Goal: Transaction & Acquisition: Purchase product/service

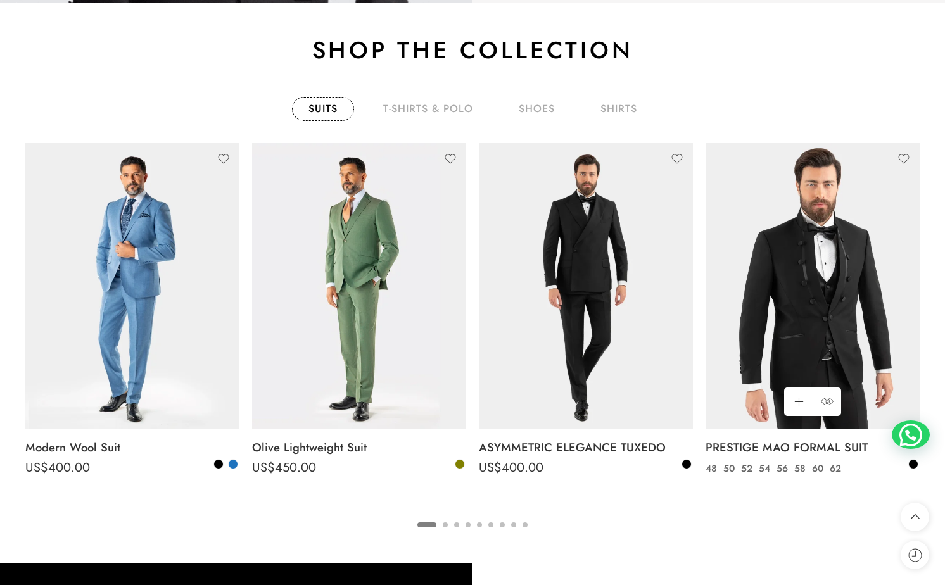
scroll to position [1997, 0]
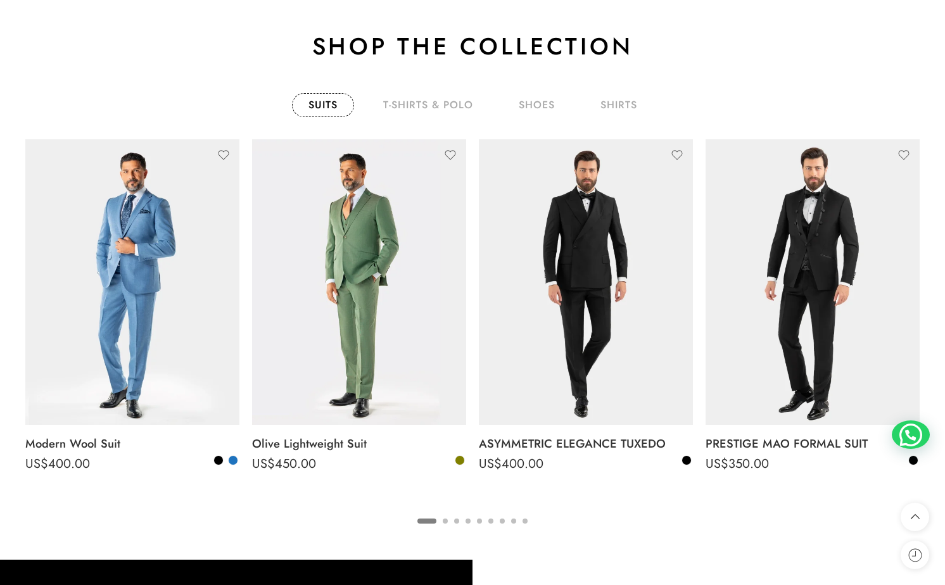
click at [446, 520] on button "2" at bounding box center [445, 531] width 5 height 27
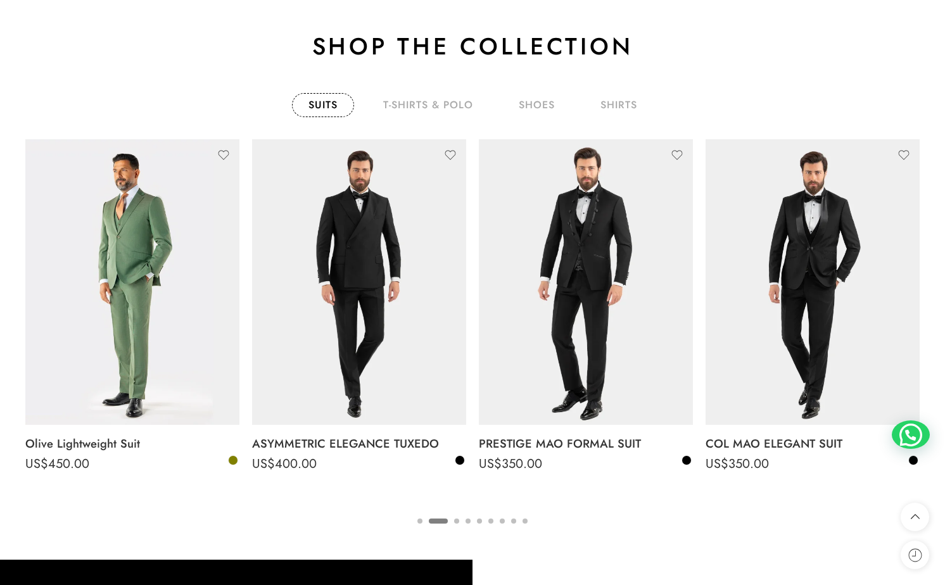
click at [446, 520] on button "2" at bounding box center [438, 531] width 19 height 27
click at [454, 519] on button "3" at bounding box center [456, 531] width 5 height 27
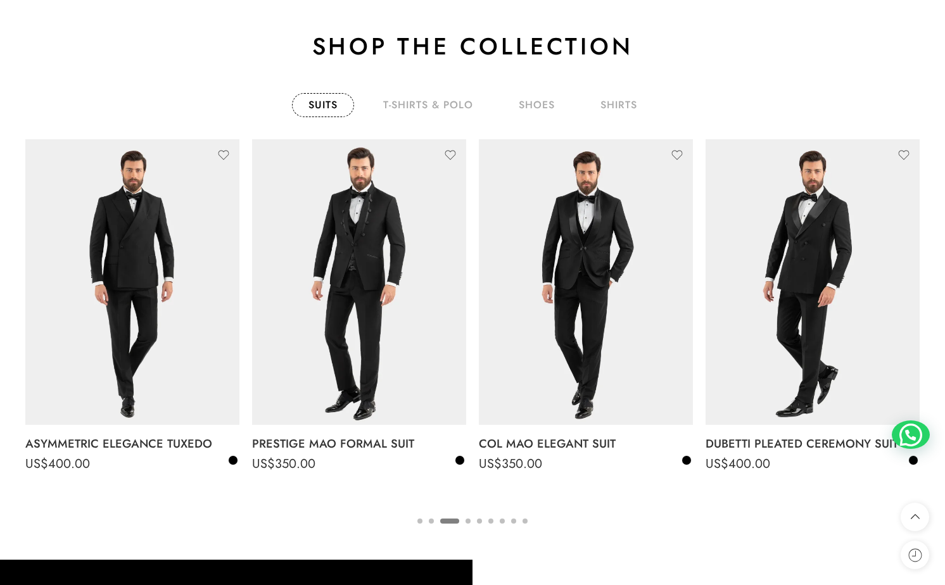
click at [461, 520] on ul "1 2 3 4 5 6 7 8 9" at bounding box center [472, 520] width 894 height 16
click at [467, 518] on button "4" at bounding box center [467, 531] width 5 height 27
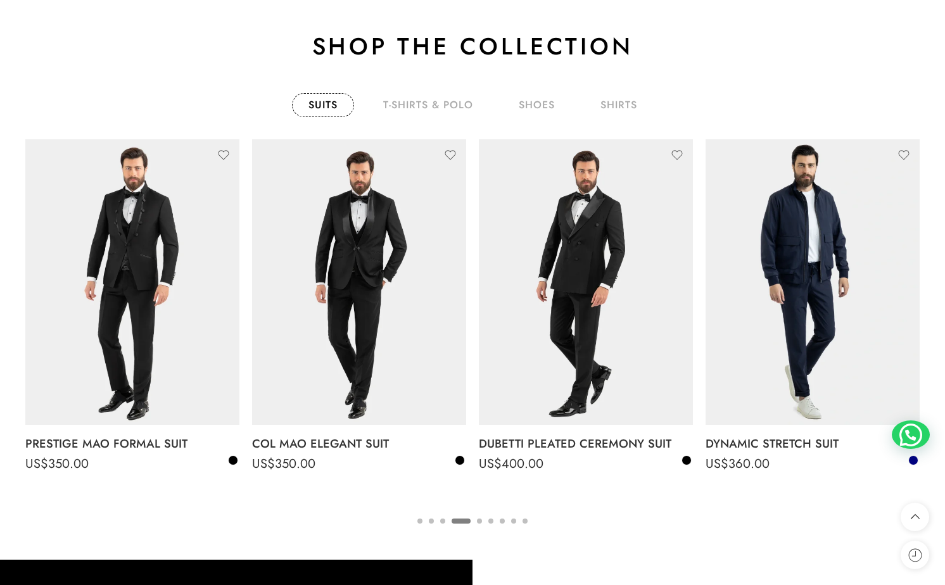
click at [484, 517] on ul "1 2 3 4 5 6 7 8 9" at bounding box center [472, 520] width 894 height 16
click at [480, 518] on button "5" at bounding box center [479, 531] width 5 height 27
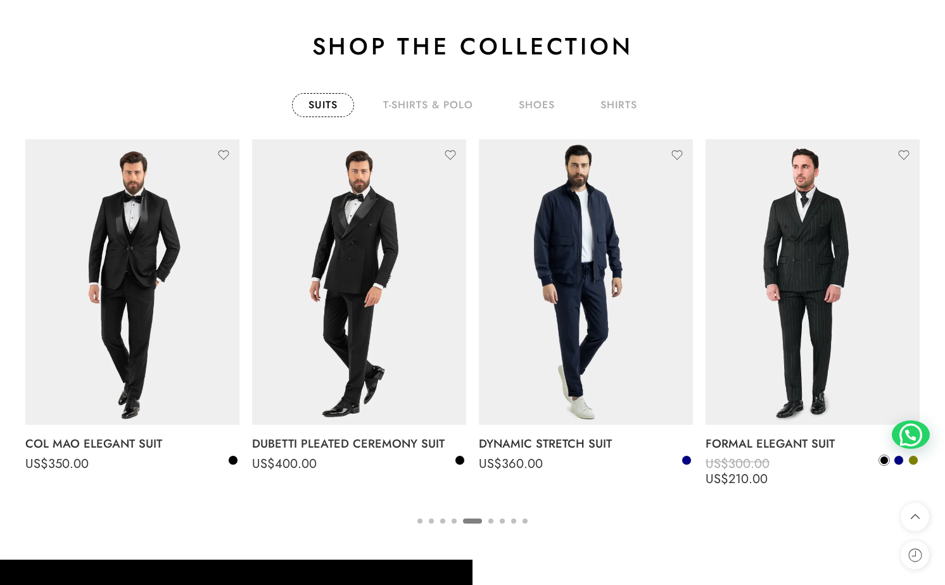
click at [481, 519] on button "5" at bounding box center [472, 531] width 19 height 27
click at [490, 522] on button "6" at bounding box center [490, 531] width 5 height 27
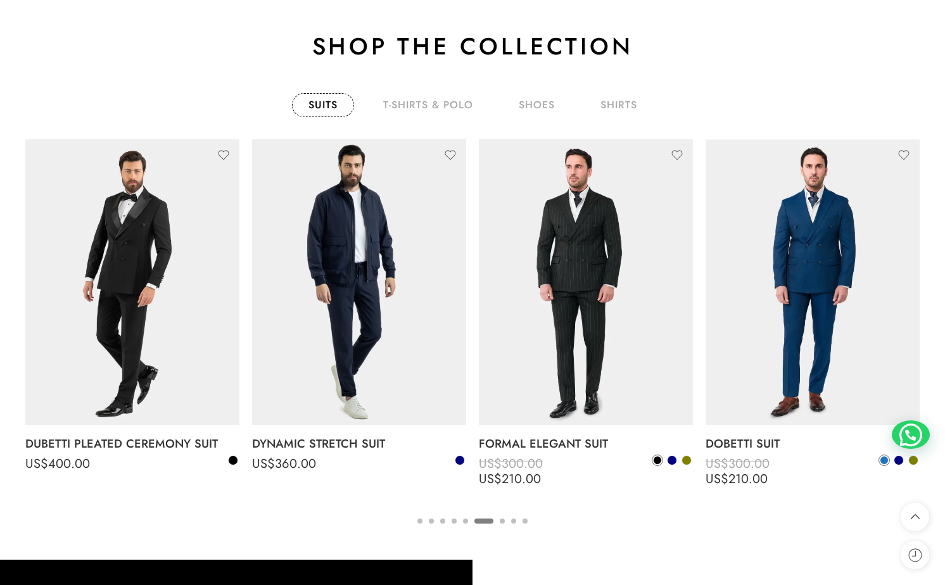
click at [498, 522] on ul "1 2 3 4 5 6 7 8 9" at bounding box center [472, 520] width 894 height 16
click at [502, 518] on button "7" at bounding box center [501, 531] width 5 height 27
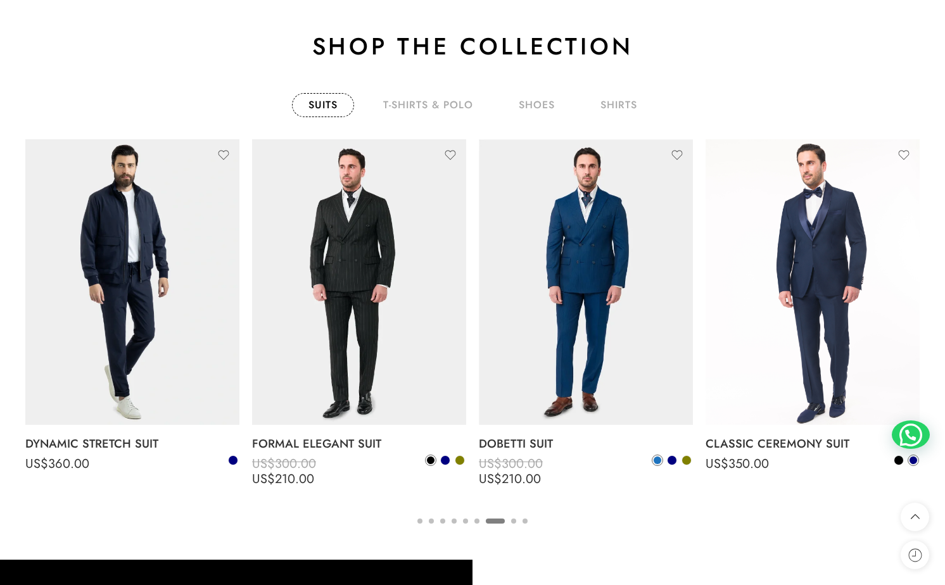
click at [511, 518] on button "8" at bounding box center [513, 531] width 5 height 27
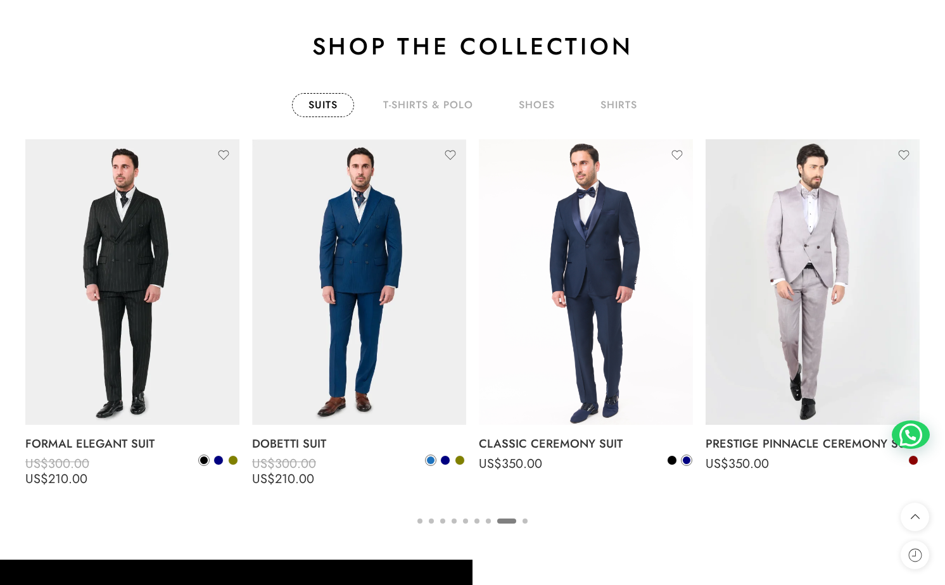
click at [526, 522] on button "9" at bounding box center [524, 531] width 5 height 27
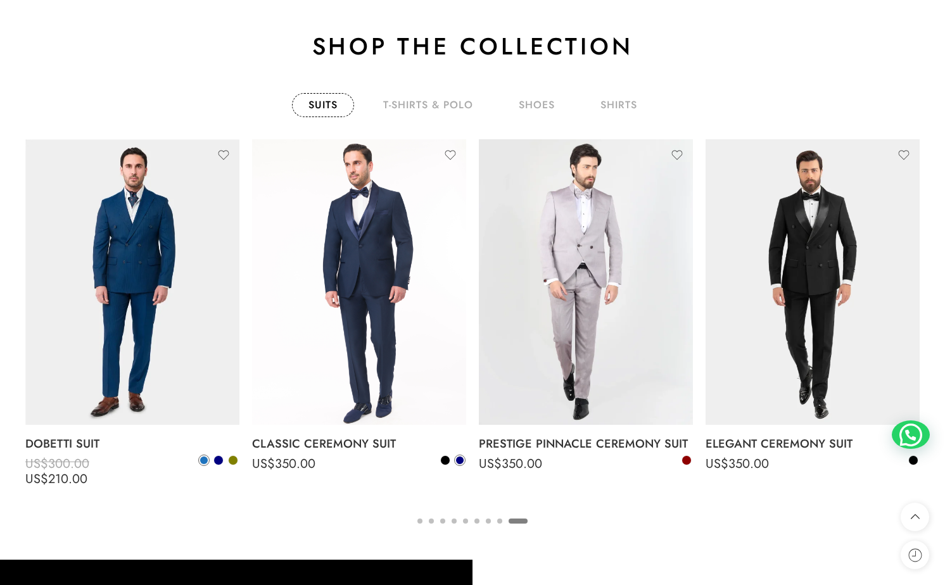
click at [419, 517] on ul "1 2 3 4 5 6 7 8 9" at bounding box center [472, 520] width 894 height 16
click at [419, 518] on button "1" at bounding box center [419, 531] width 5 height 27
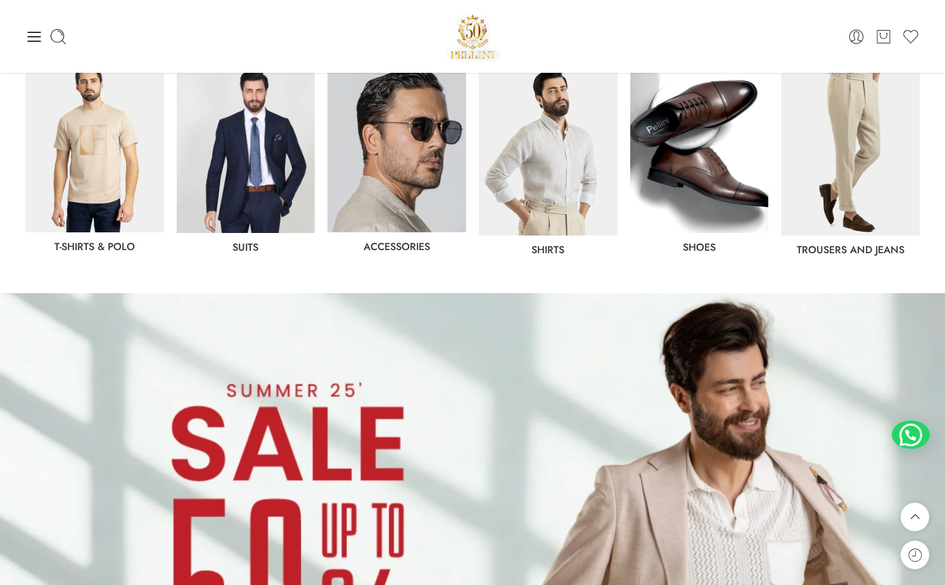
scroll to position [674, 0]
click at [232, 182] on img at bounding box center [246, 148] width 139 height 171
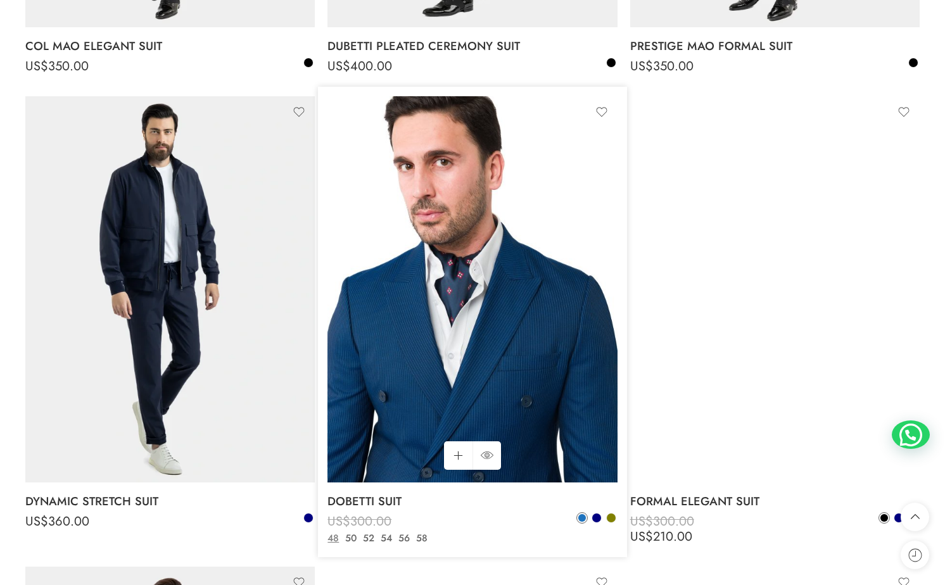
scroll to position [1040, 0]
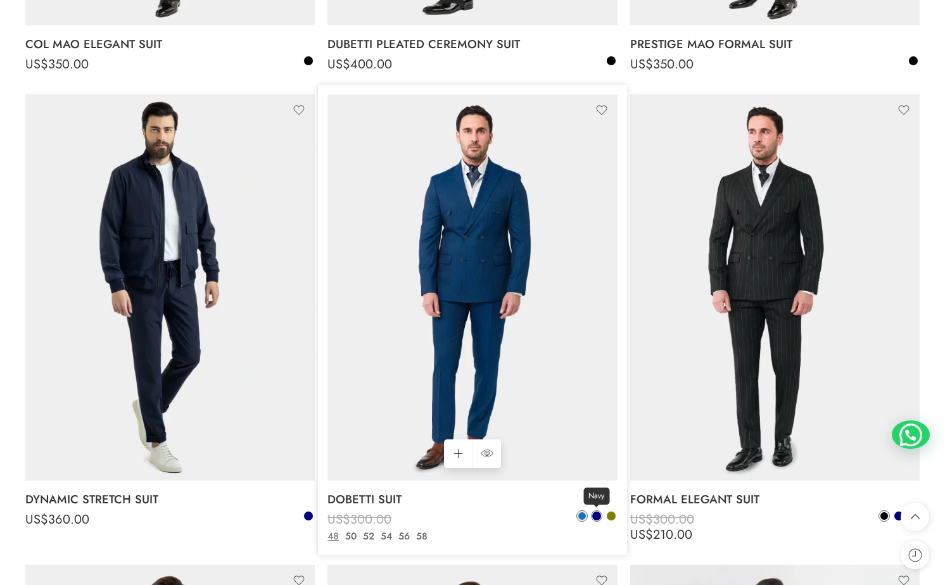
click at [596, 517] on span at bounding box center [596, 516] width 9 height 9
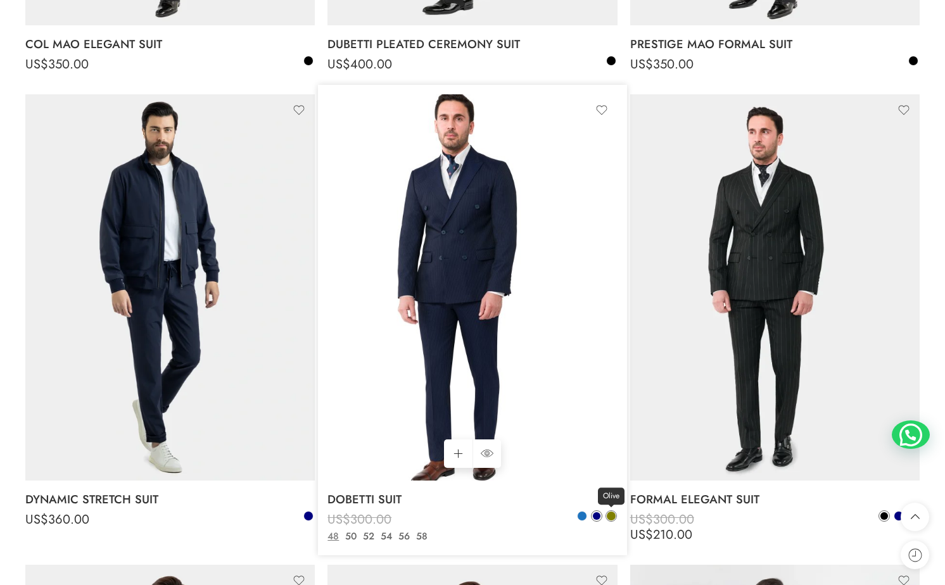
click at [611, 516] on span at bounding box center [610, 516] width 9 height 9
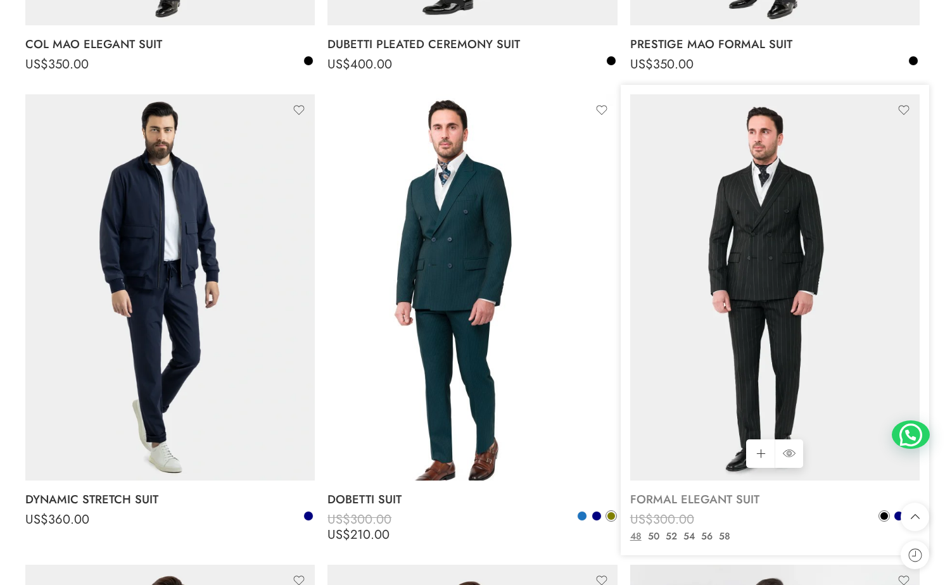
scroll to position [1069, 0]
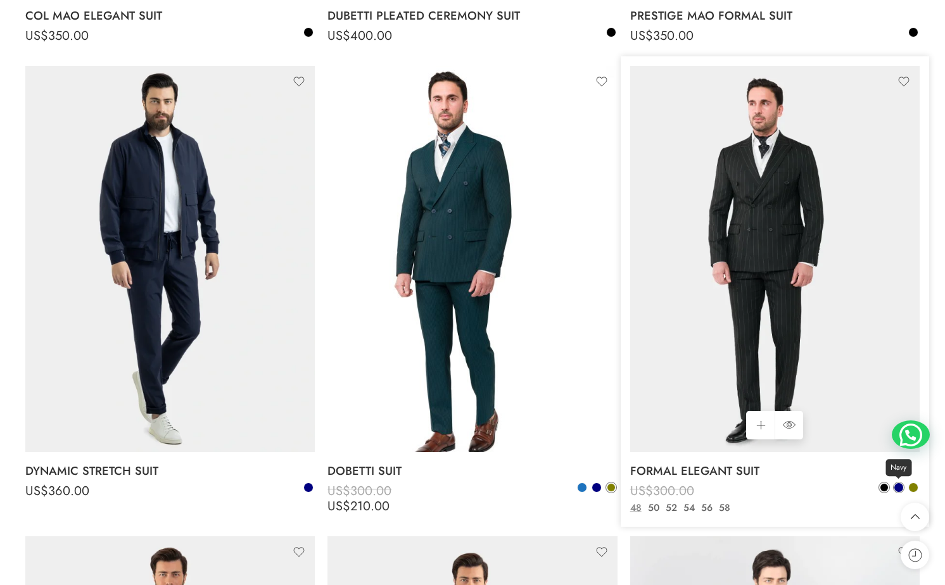
click at [900, 487] on span at bounding box center [898, 487] width 9 height 9
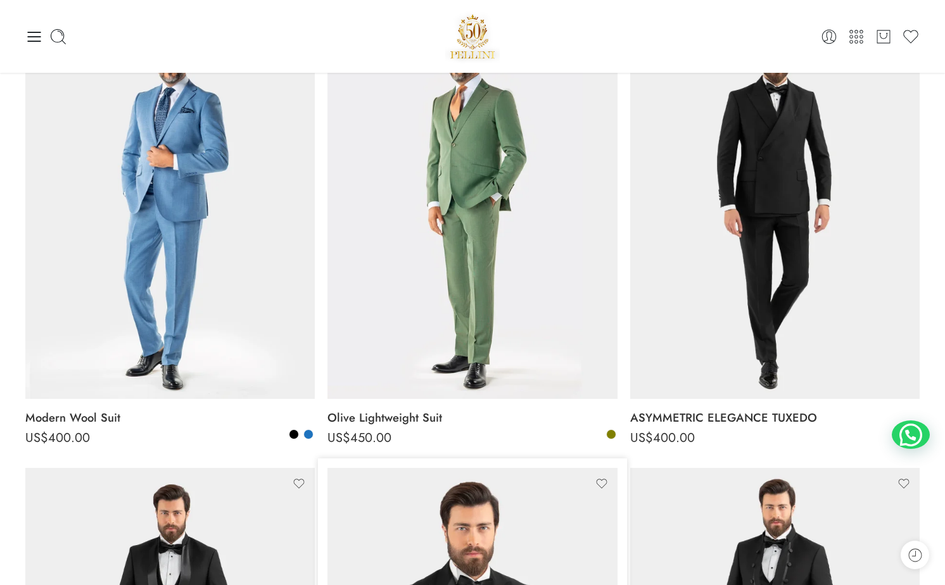
scroll to position [201, 0]
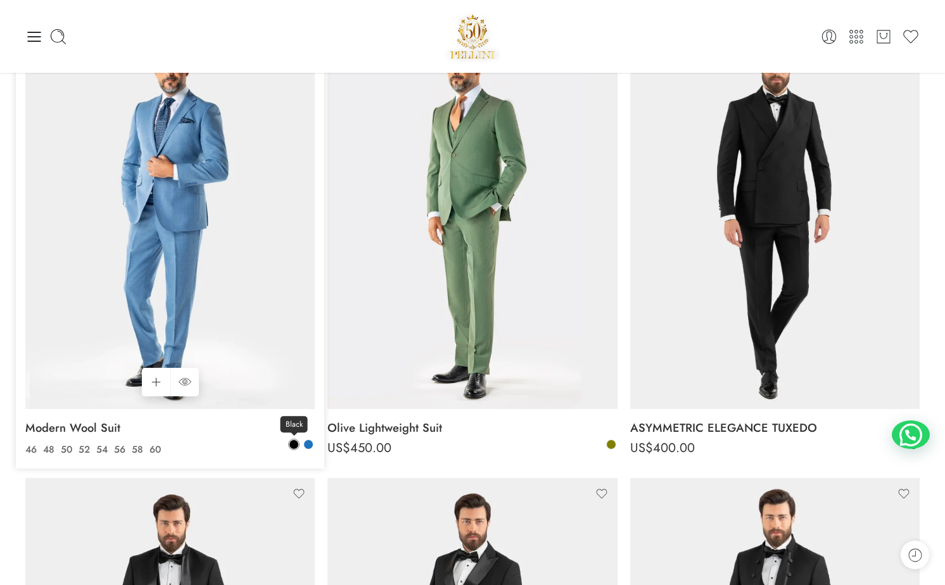
click at [292, 445] on span at bounding box center [293, 444] width 9 height 9
click at [296, 443] on span at bounding box center [294, 445] width 8 height 8
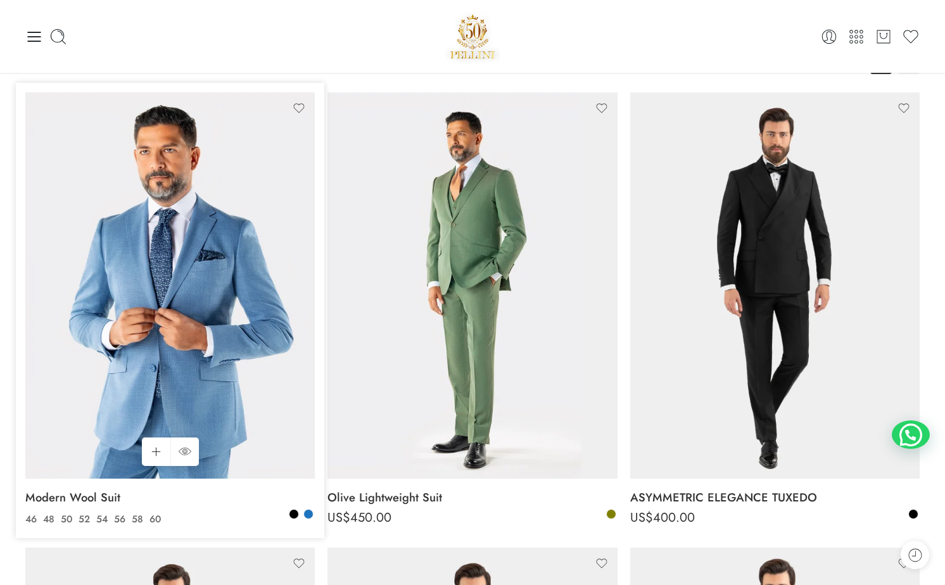
scroll to position [125, 0]
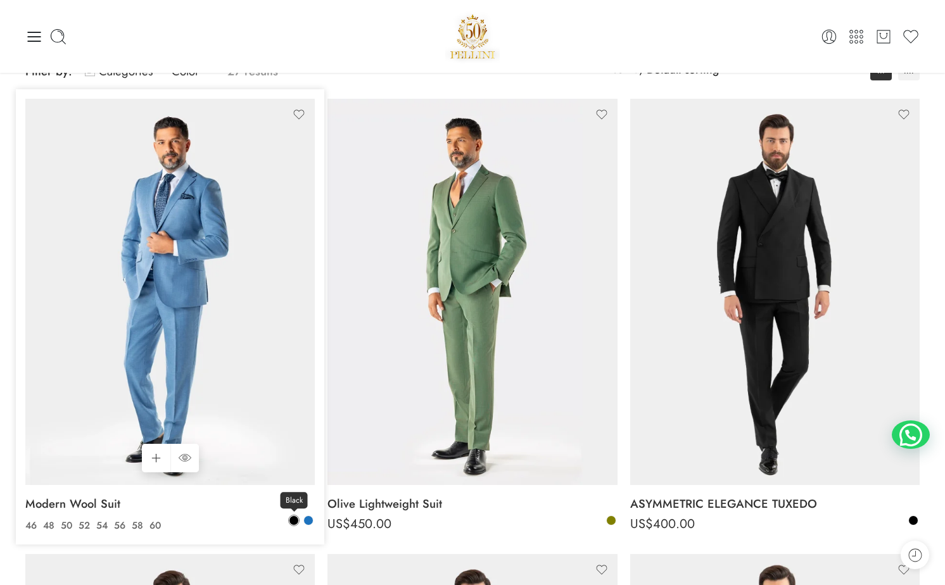
click at [292, 521] on span at bounding box center [293, 520] width 9 height 9
click at [292, 521] on span at bounding box center [294, 521] width 8 height 8
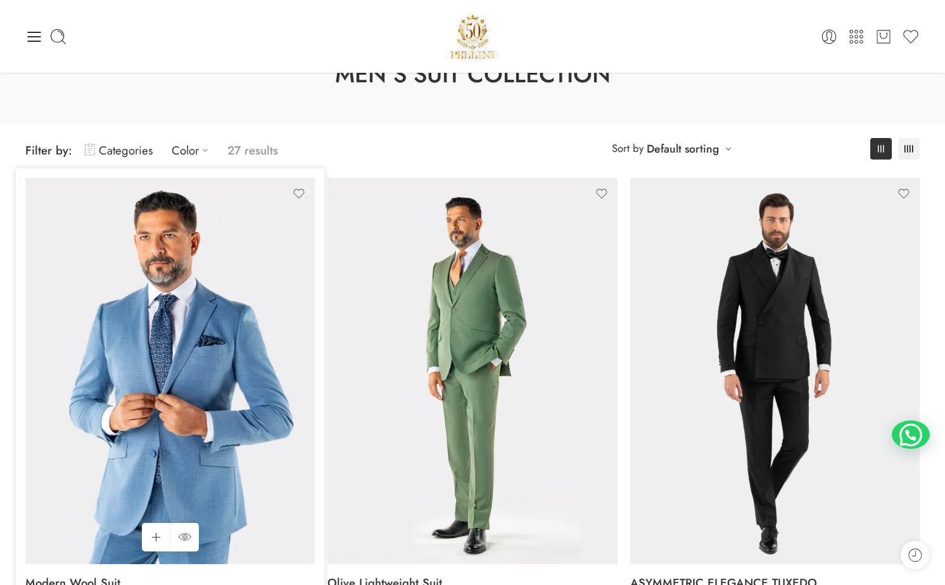
scroll to position [0, 0]
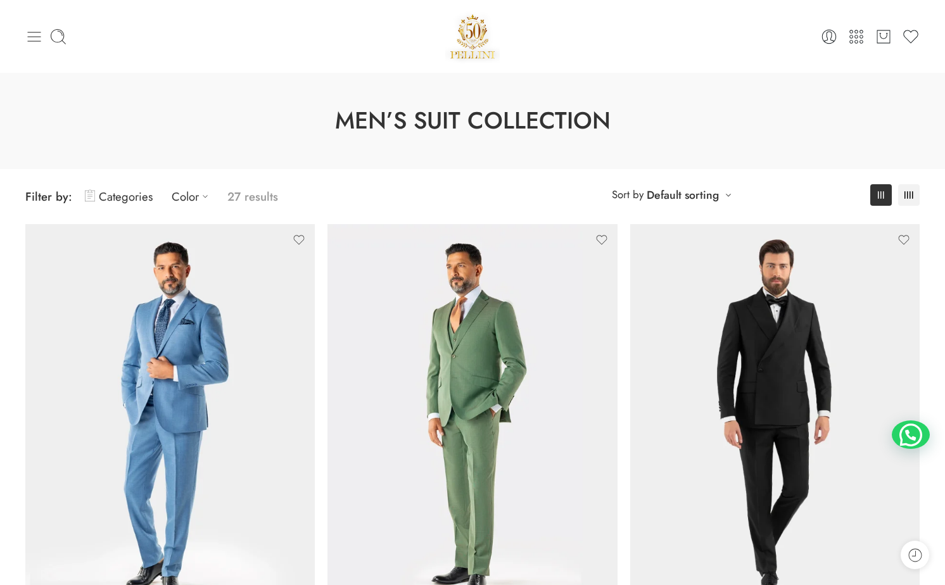
click at [29, 42] on icon at bounding box center [34, 37] width 18 height 18
click at [34, 44] on icon at bounding box center [34, 37] width 18 height 18
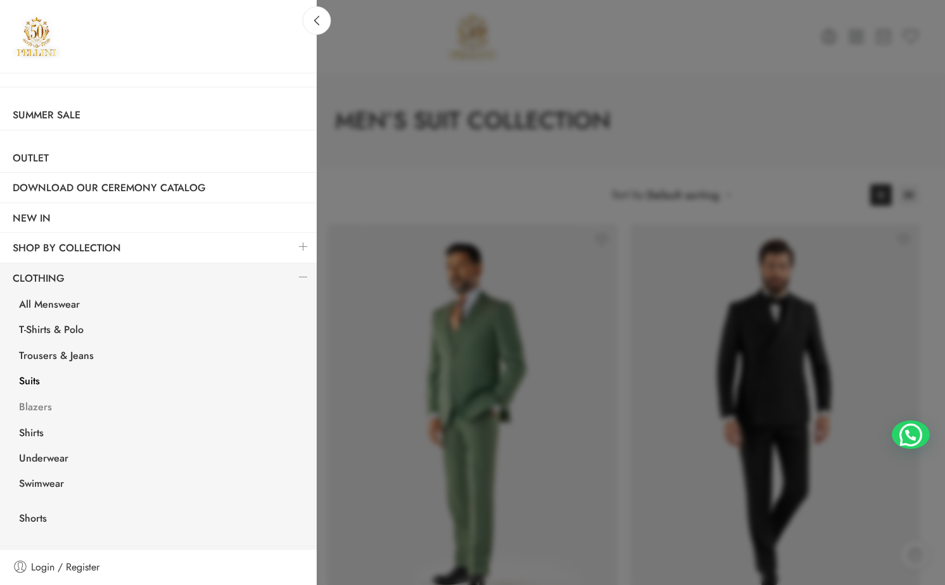
click at [39, 408] on link "Blazers" at bounding box center [161, 409] width 310 height 26
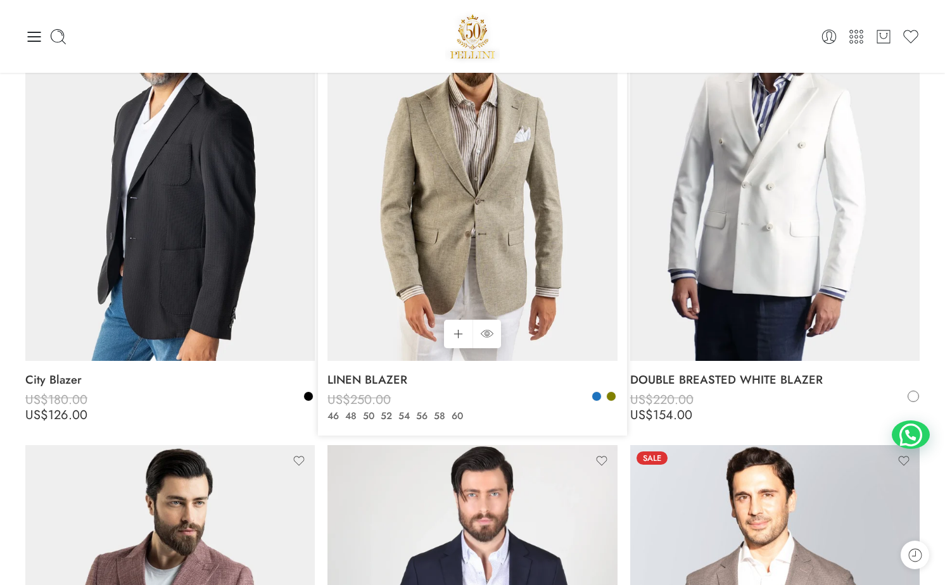
scroll to position [215, 0]
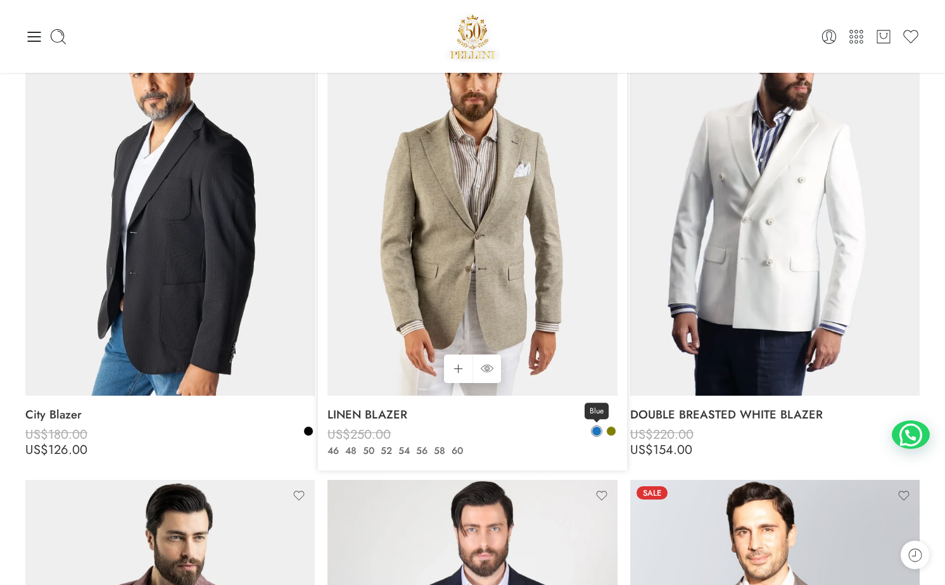
click at [594, 427] on span at bounding box center [596, 431] width 9 height 9
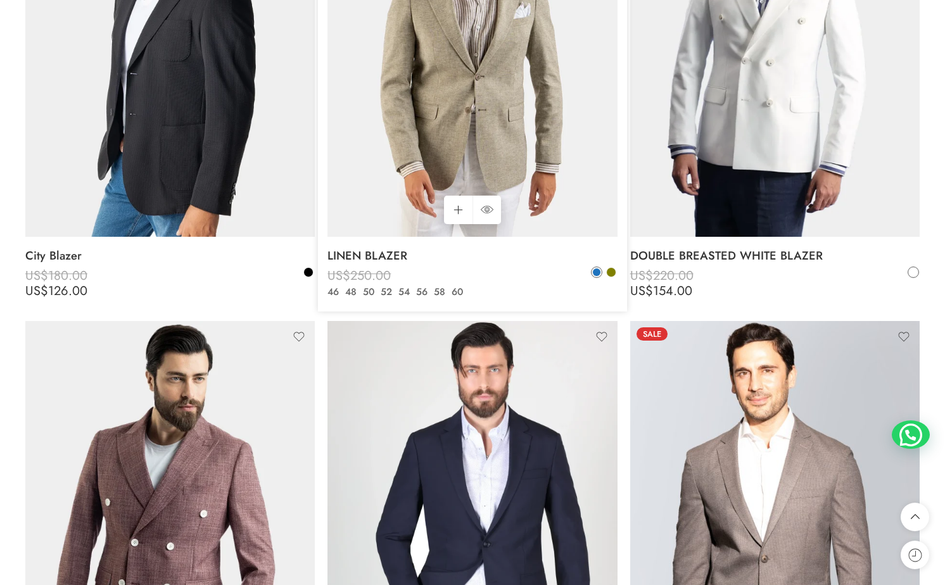
scroll to position [360, 0]
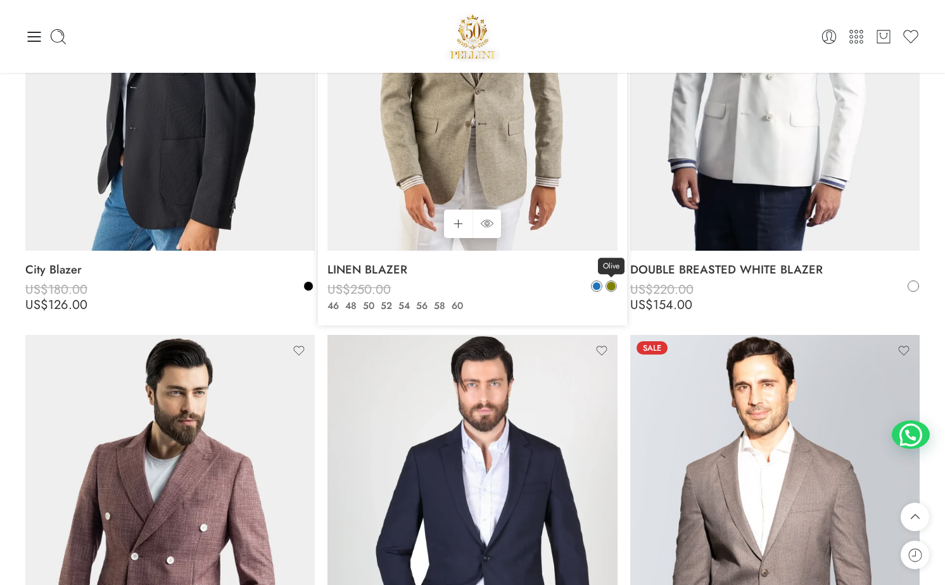
click at [606, 286] on span at bounding box center [610, 286] width 9 height 9
click at [595, 284] on span at bounding box center [596, 286] width 9 height 9
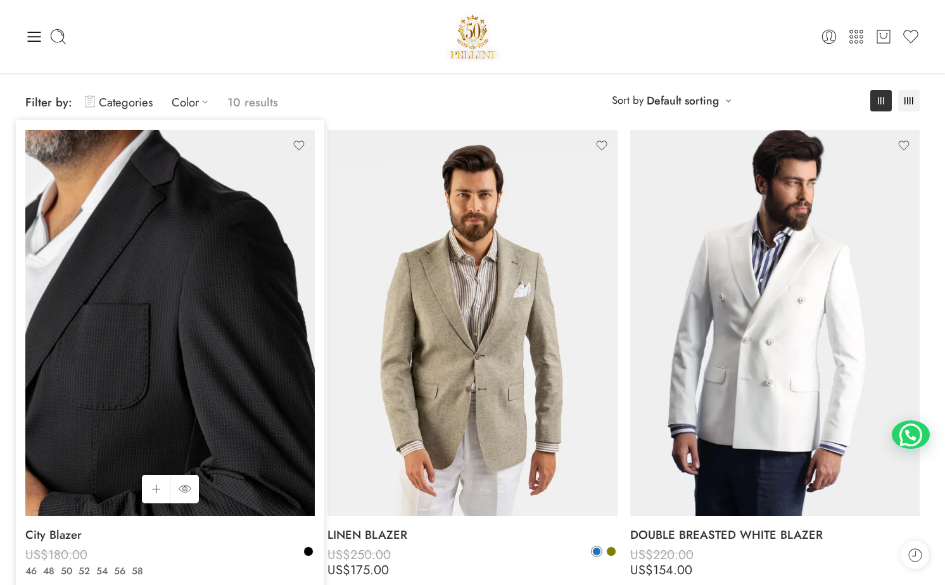
scroll to position [0, 0]
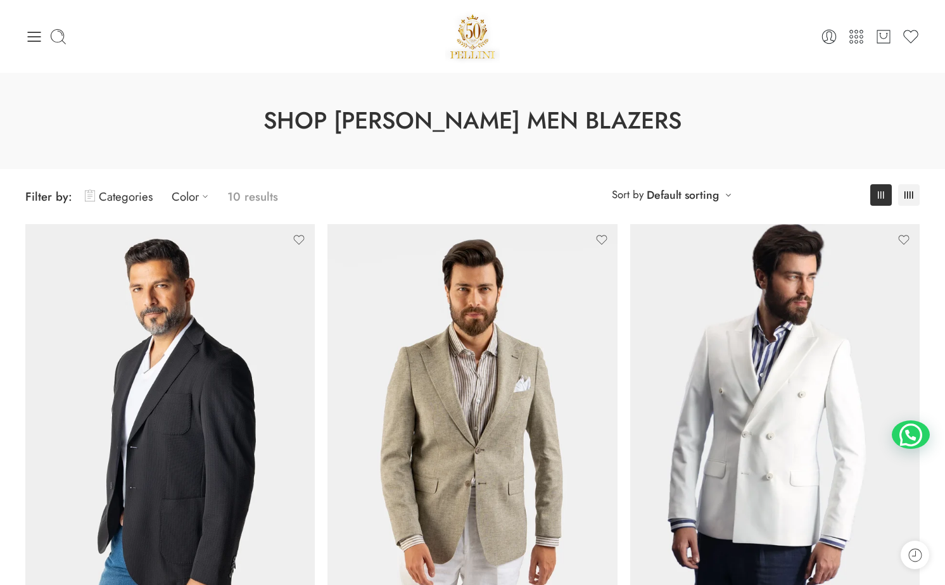
click at [46, 33] on div at bounding box center [174, 37] width 298 height 18
click at [34, 32] on icon at bounding box center [34, 37] width 18 height 18
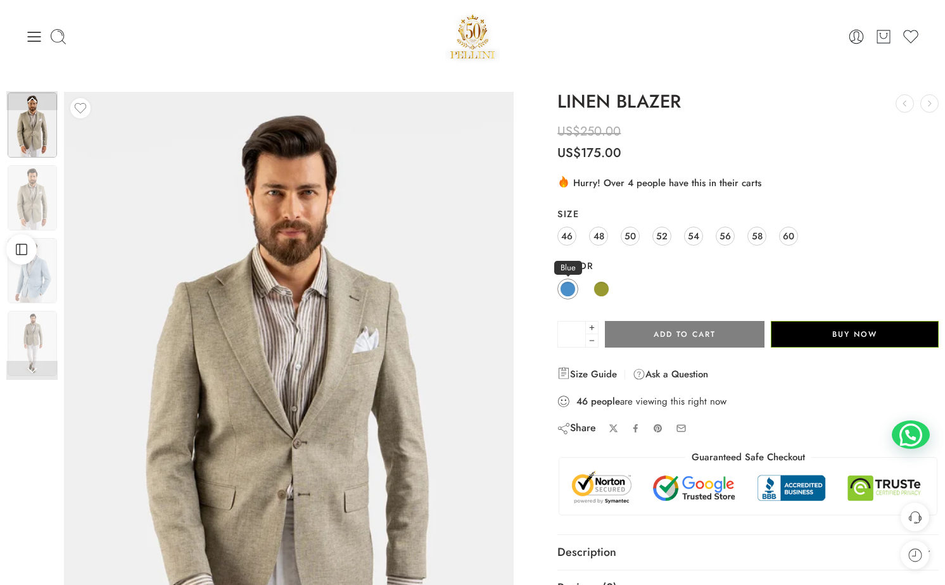
click at [572, 290] on span at bounding box center [568, 289] width 16 height 16
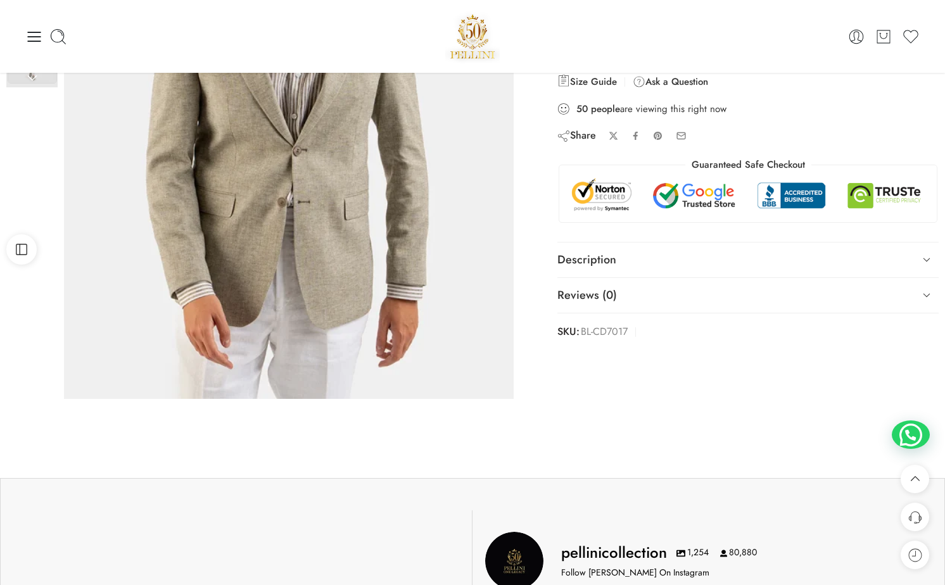
scroll to position [121, 0]
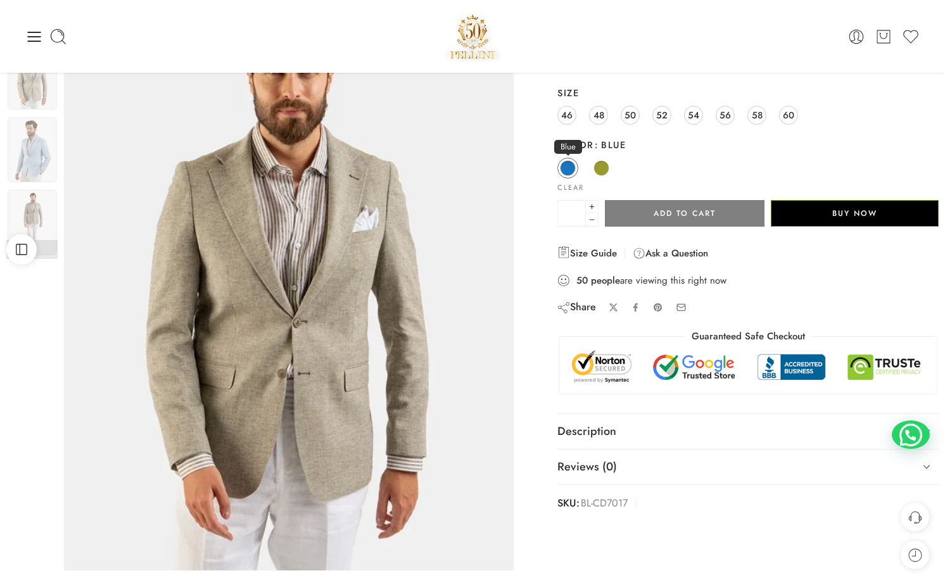
click at [567, 163] on span at bounding box center [568, 168] width 16 height 16
click at [32, 160] on img at bounding box center [32, 149] width 49 height 65
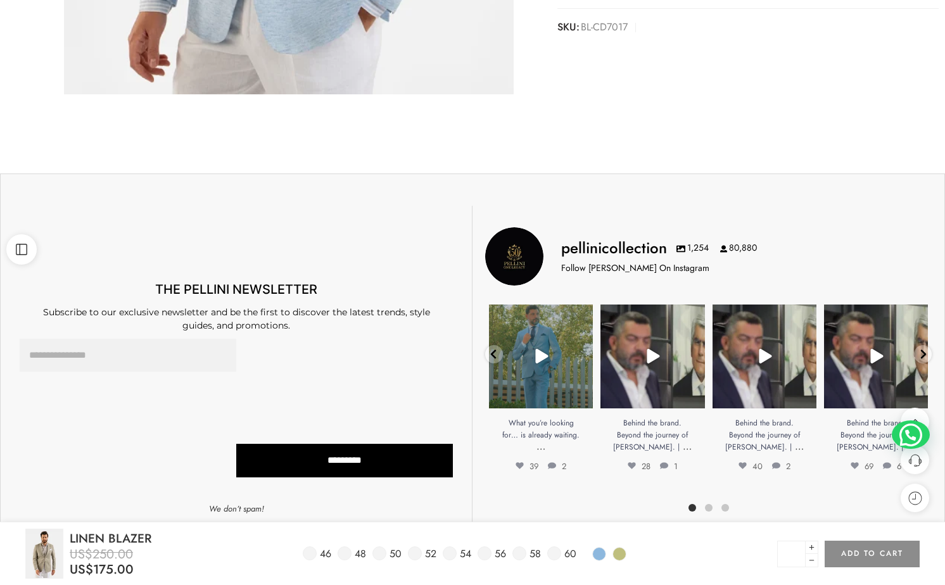
scroll to position [0, 0]
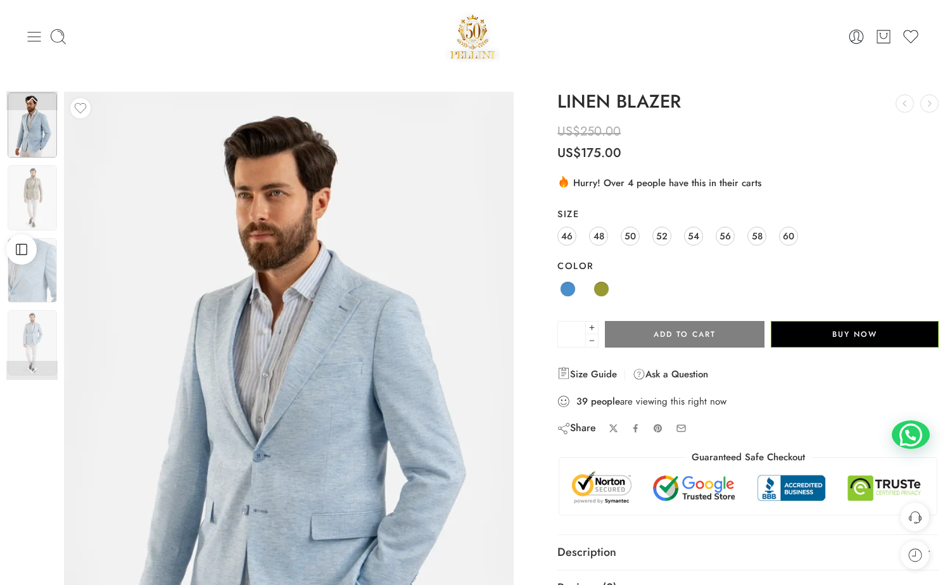
click at [30, 39] on icon at bounding box center [34, 37] width 18 height 18
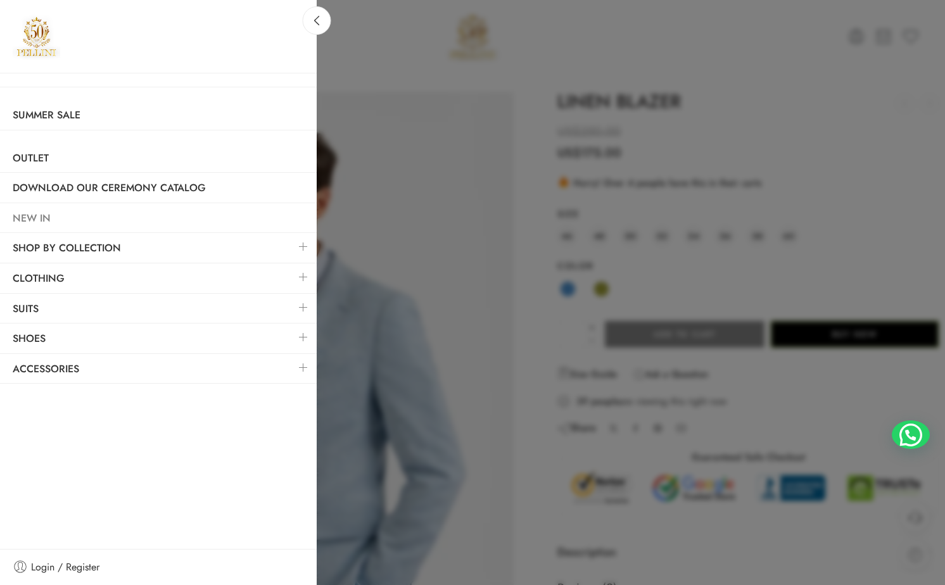
click at [91, 216] on link "NEW IN" at bounding box center [158, 218] width 317 height 29
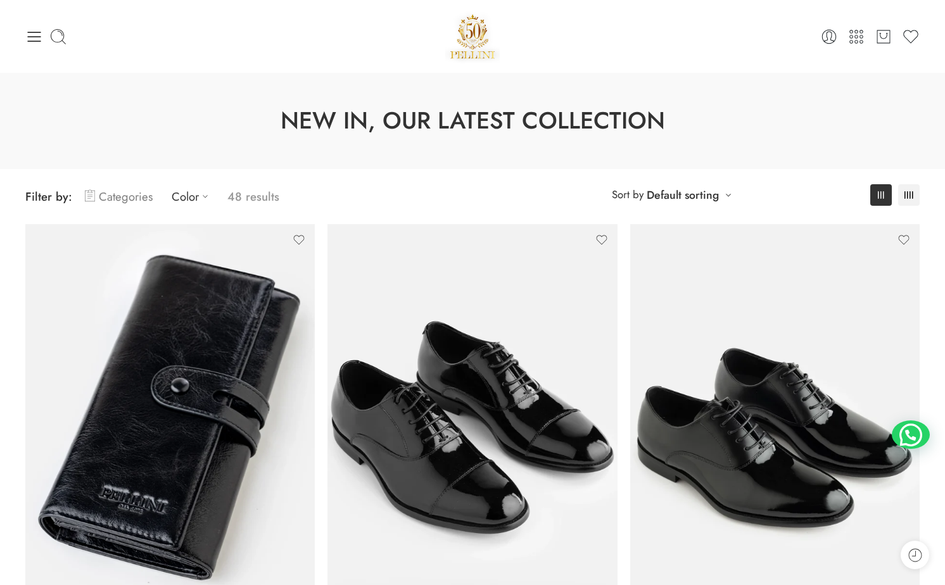
click at [122, 196] on link "Categories" at bounding box center [119, 197] width 68 height 30
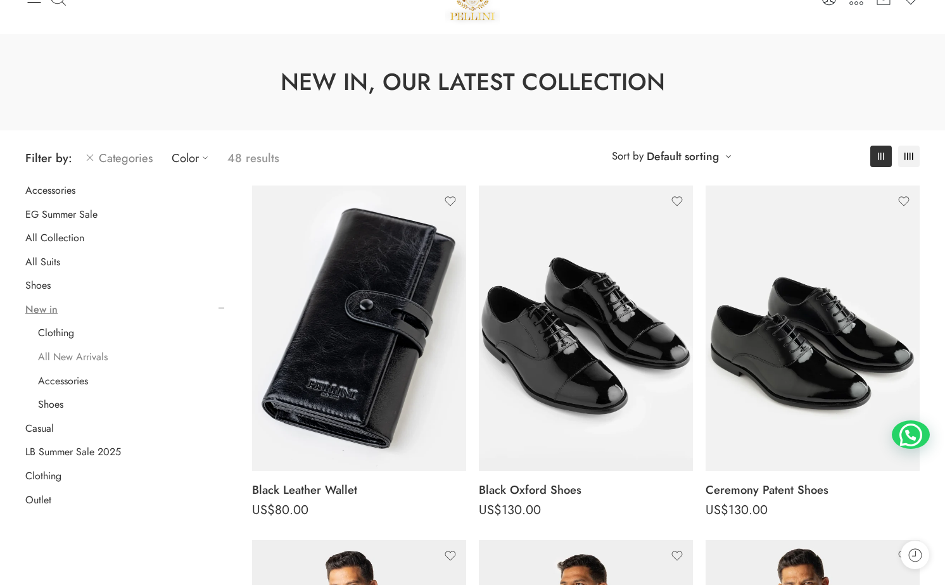
scroll to position [41, 0]
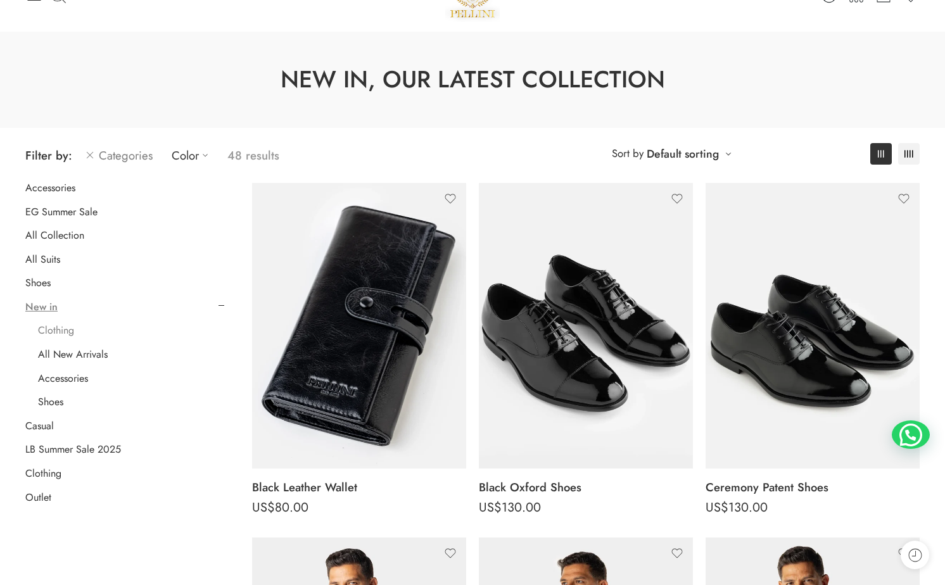
click at [57, 334] on link "Clothing" at bounding box center [56, 330] width 36 height 13
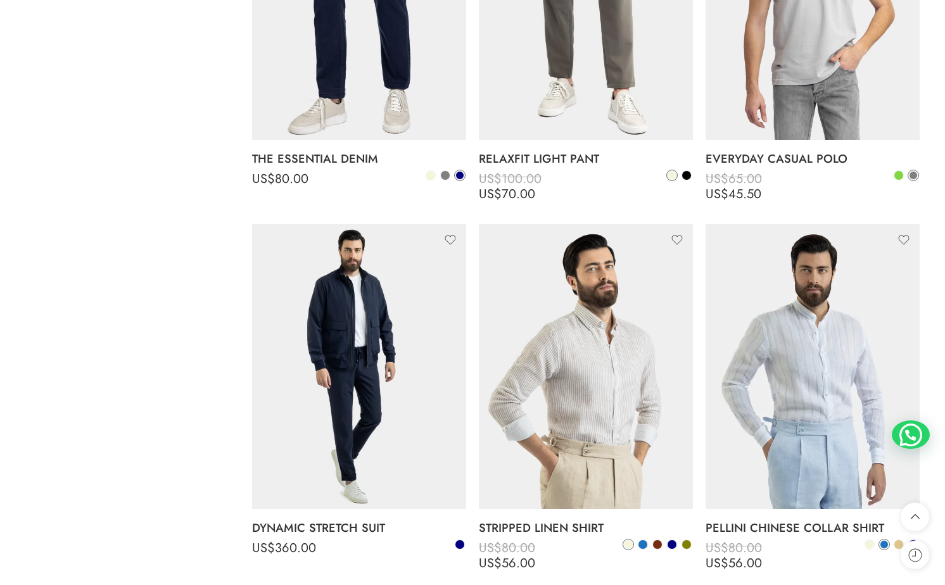
scroll to position [1514, 0]
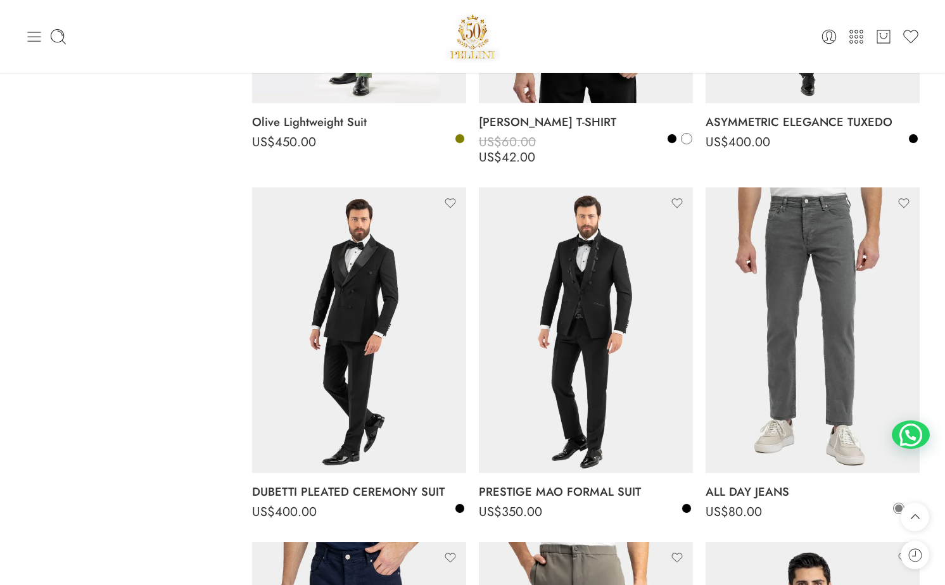
click at [42, 38] on icon at bounding box center [34, 37] width 18 height 18
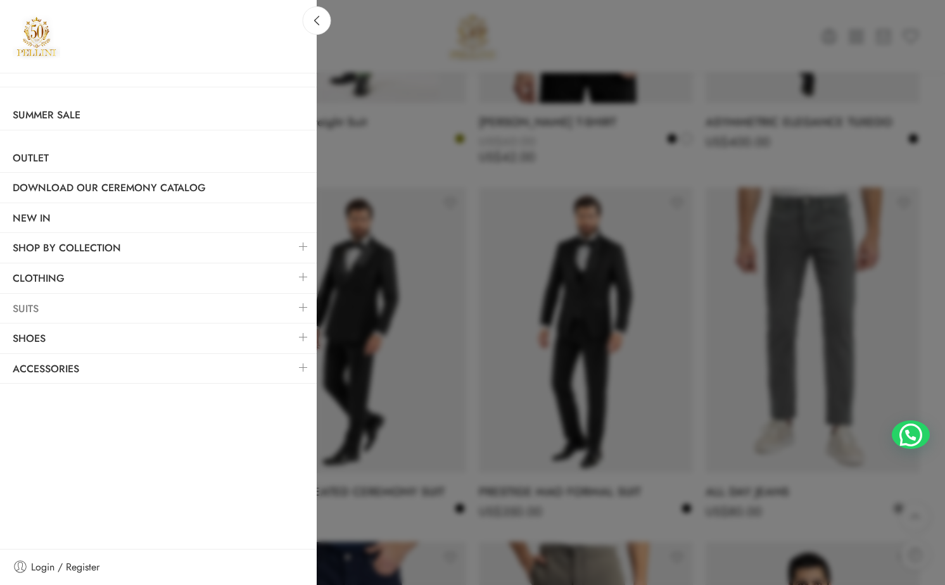
click at [61, 306] on link "Suits" at bounding box center [158, 308] width 317 height 29
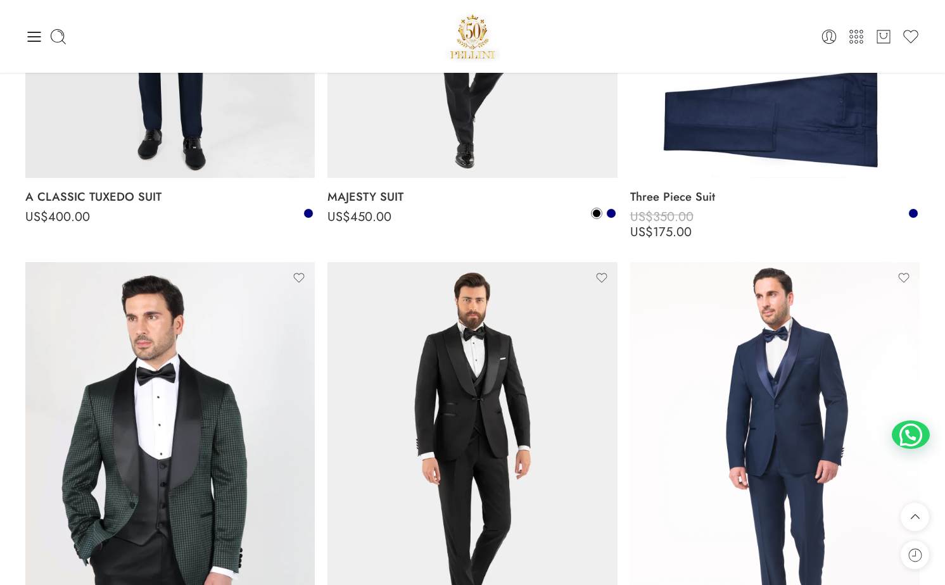
scroll to position [2697, 0]
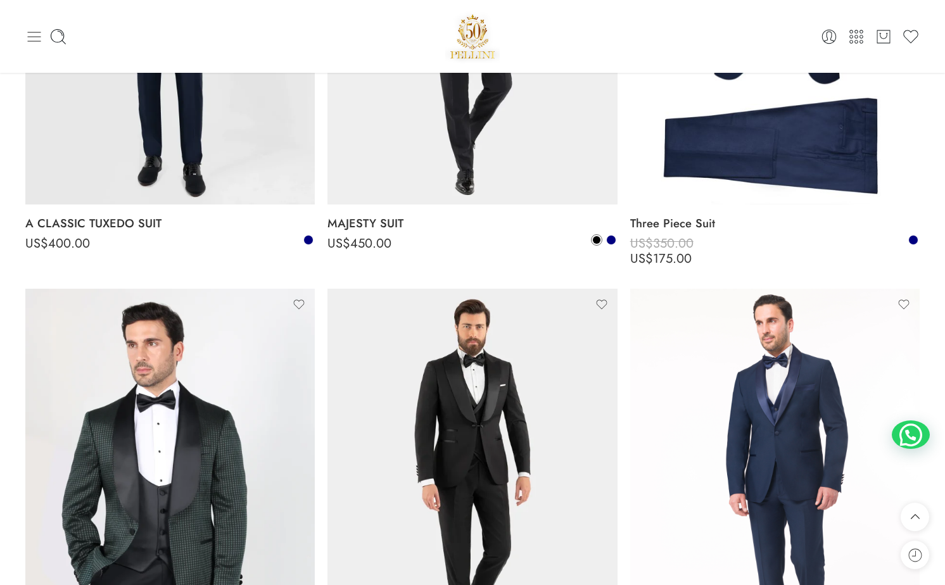
click at [30, 35] on icon at bounding box center [34, 37] width 18 height 18
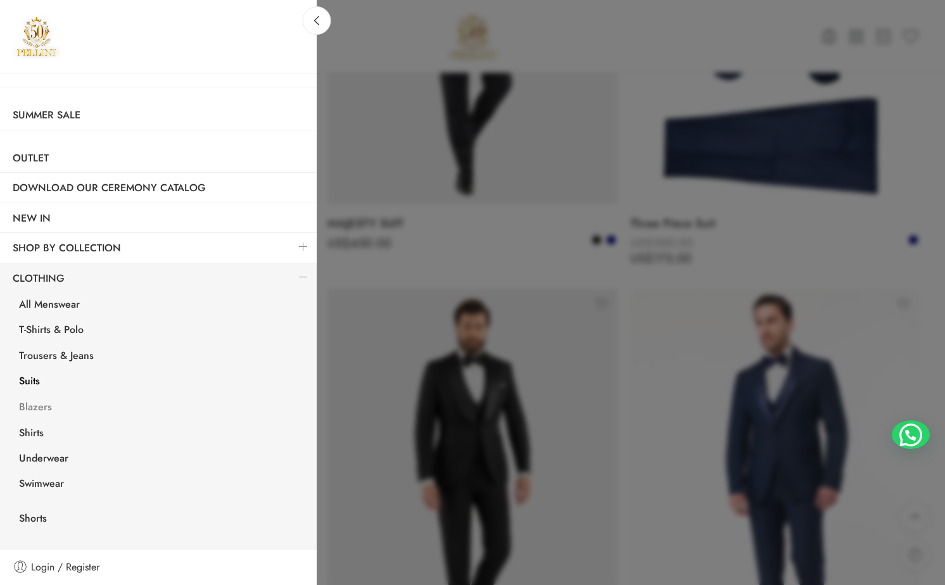
click at [41, 405] on link "Blazers" at bounding box center [161, 409] width 310 height 26
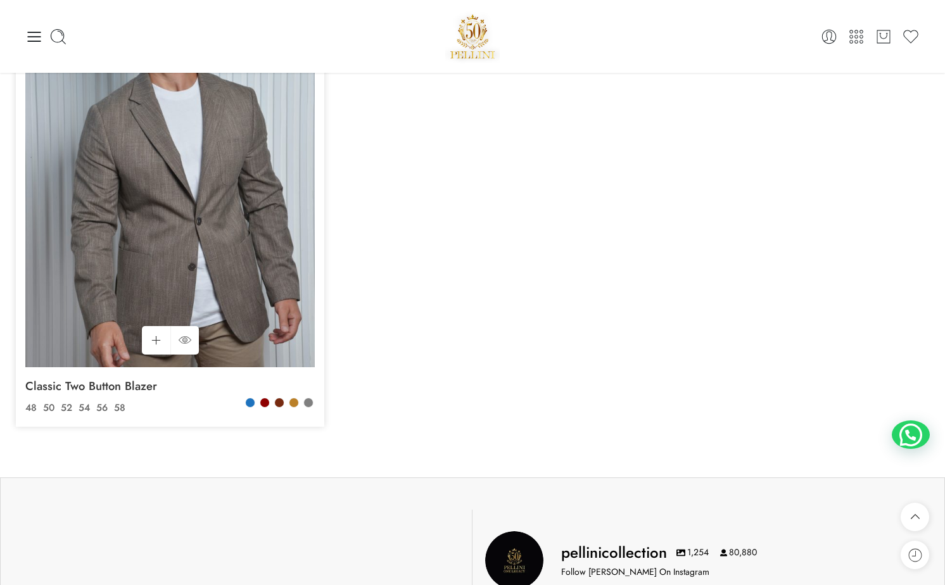
scroll to position [1650, 0]
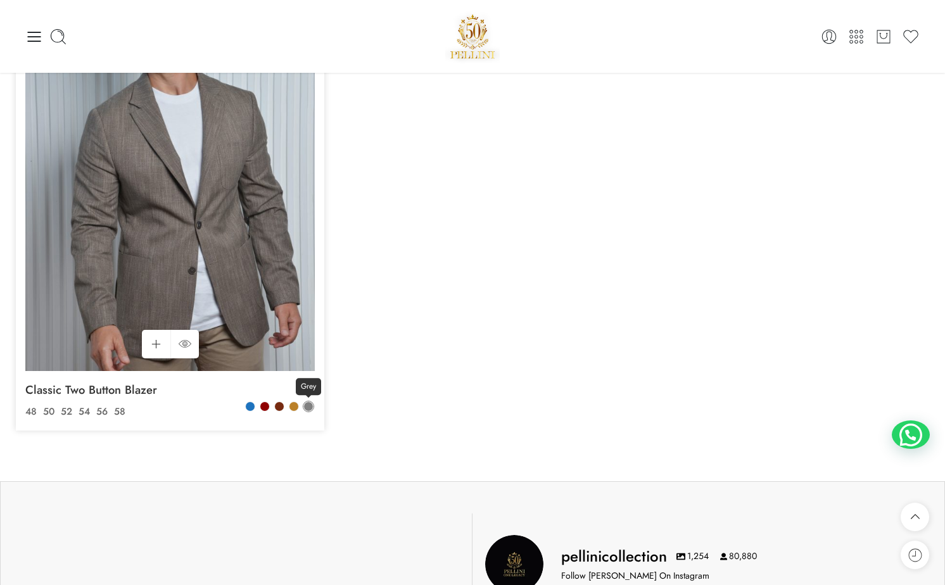
click at [306, 407] on span at bounding box center [308, 406] width 9 height 9
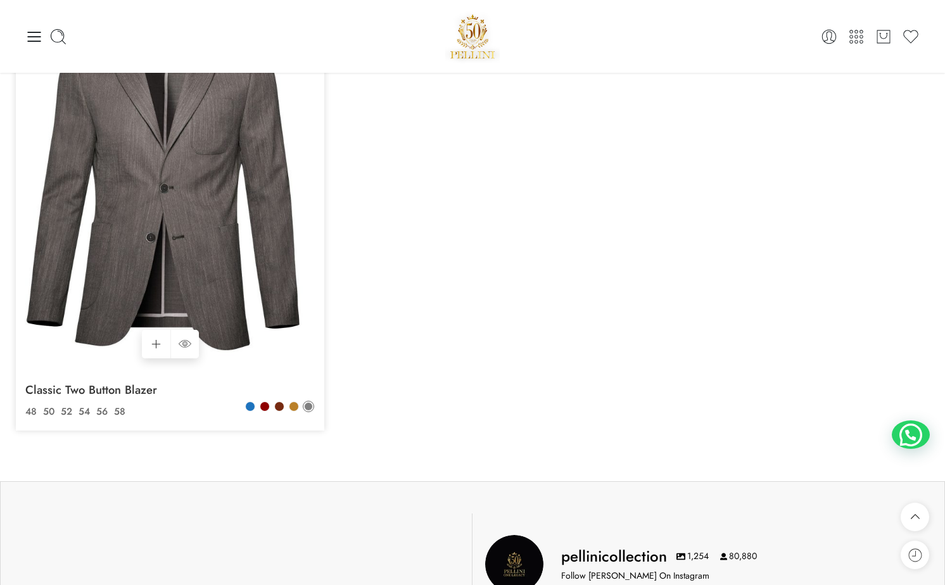
click at [211, 291] on img at bounding box center [169, 178] width 289 height 386
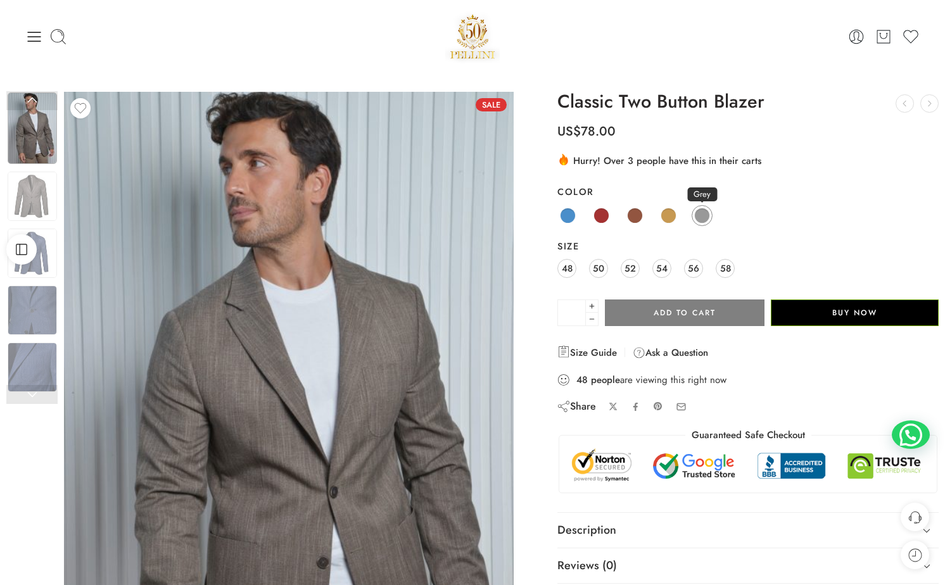
click at [711, 210] on link "Grey" at bounding box center [701, 215] width 21 height 21
click at [704, 215] on span at bounding box center [702, 216] width 16 height 16
click at [698, 214] on span at bounding box center [702, 216] width 16 height 16
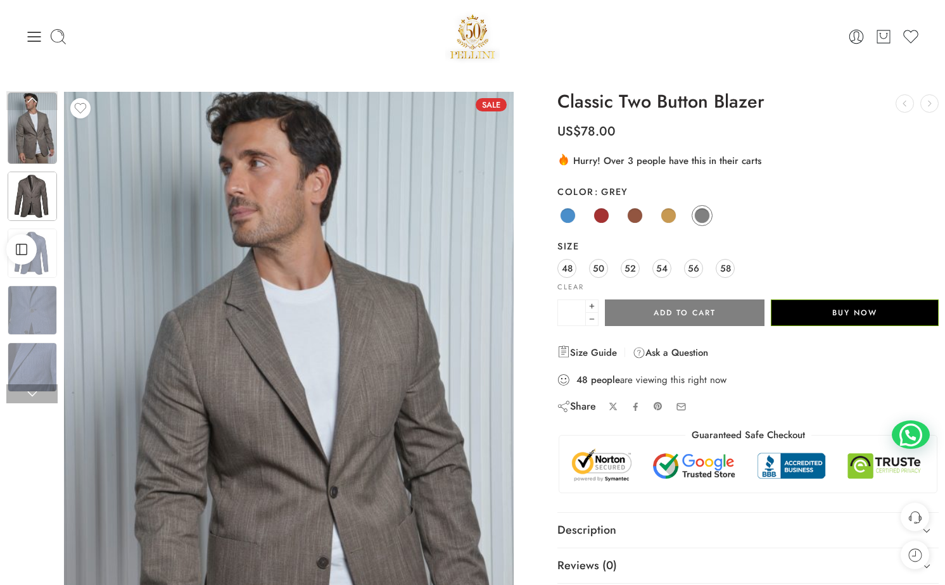
click at [24, 185] on img at bounding box center [32, 196] width 49 height 49
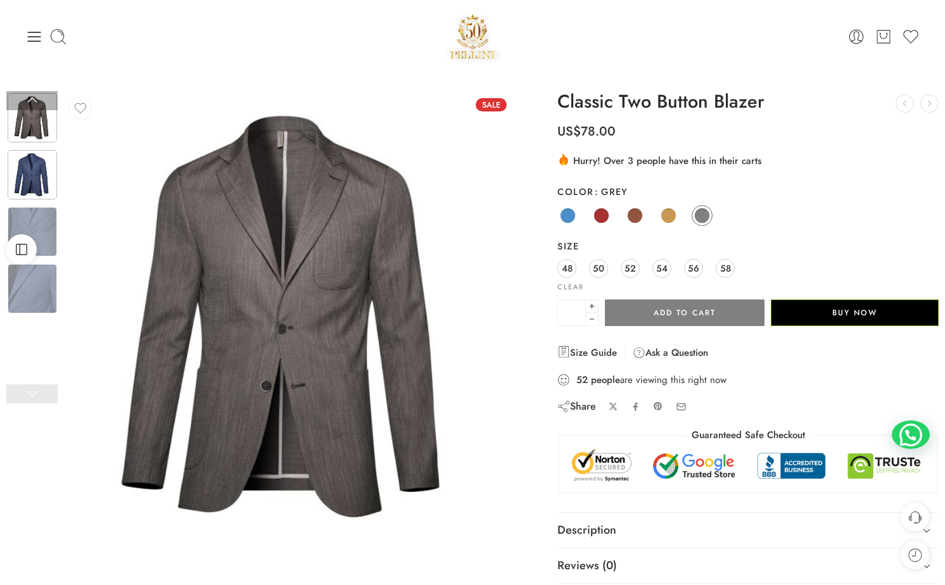
click at [30, 170] on img at bounding box center [32, 174] width 49 height 49
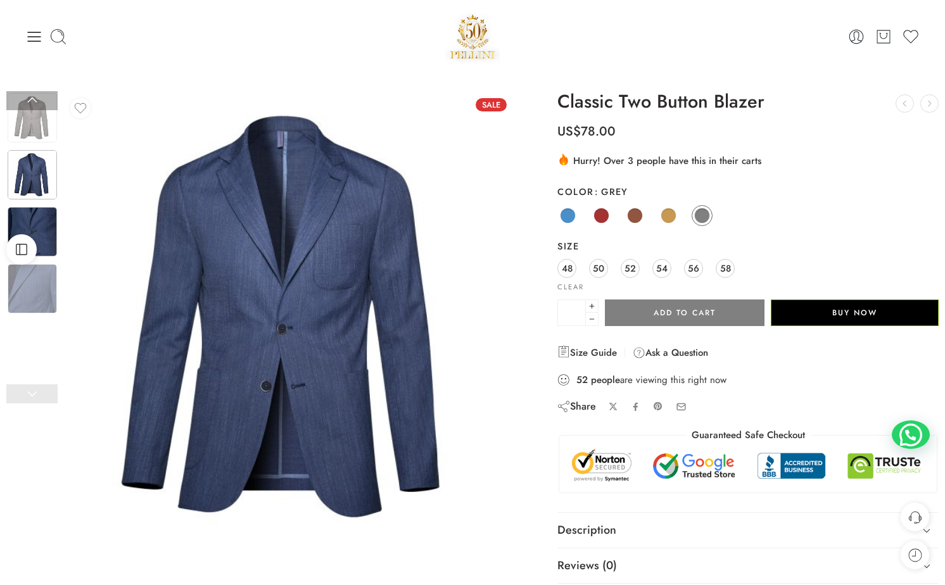
click at [38, 227] on img at bounding box center [32, 231] width 49 height 49
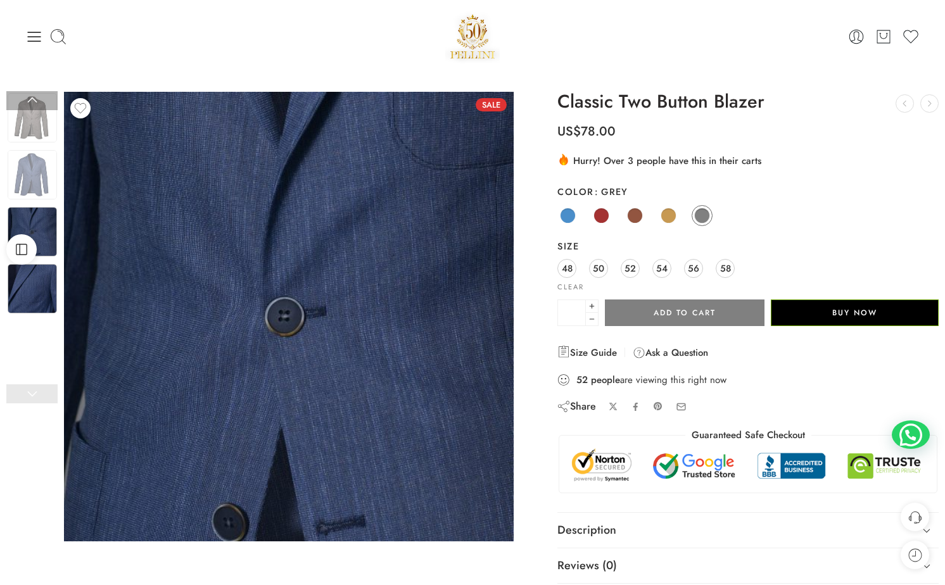
click at [42, 289] on img at bounding box center [32, 288] width 49 height 49
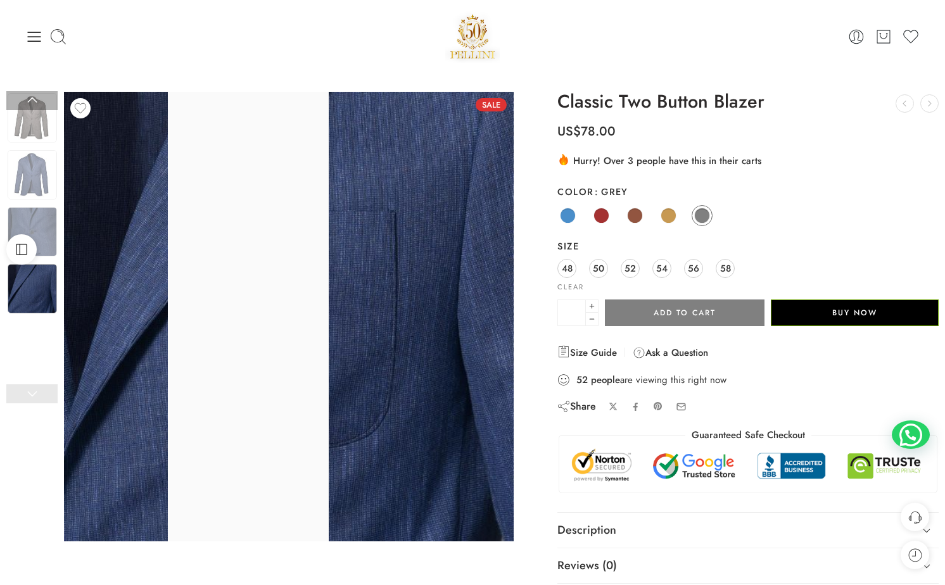
click at [34, 355] on div at bounding box center [31, 210] width 51 height 394
click at [34, 394] on link at bounding box center [31, 393] width 51 height 19
click at [43, 218] on img at bounding box center [32, 231] width 49 height 49
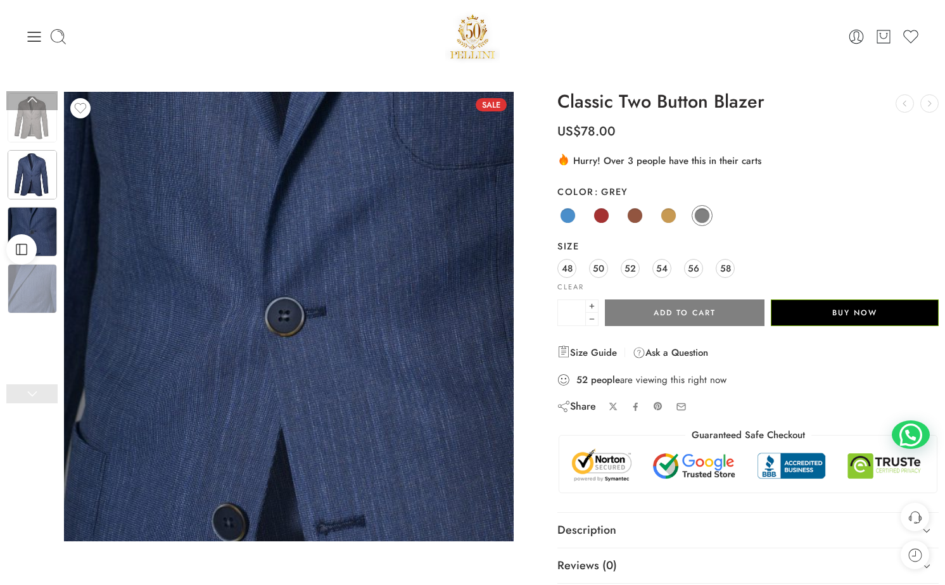
click at [41, 165] on img at bounding box center [32, 174] width 49 height 49
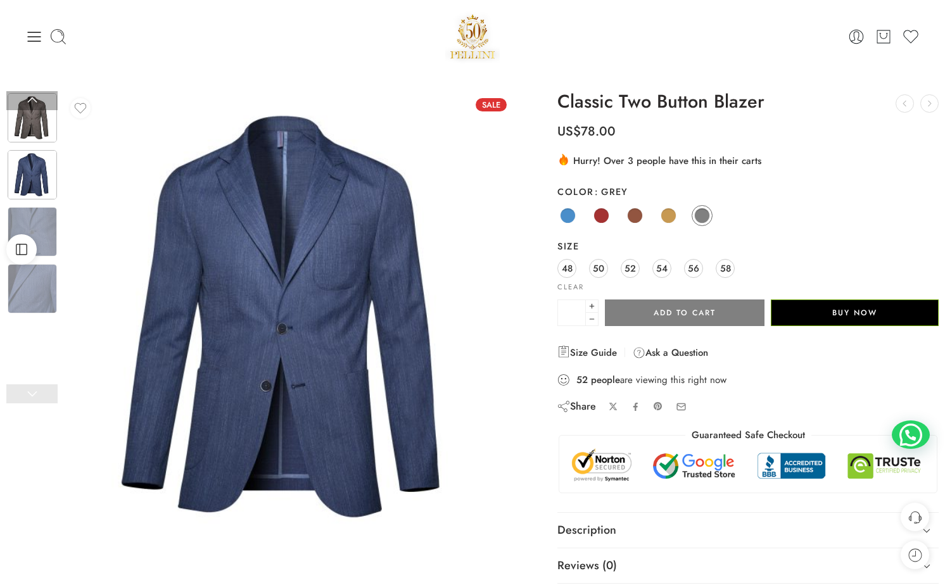
click at [40, 126] on img at bounding box center [32, 117] width 49 height 49
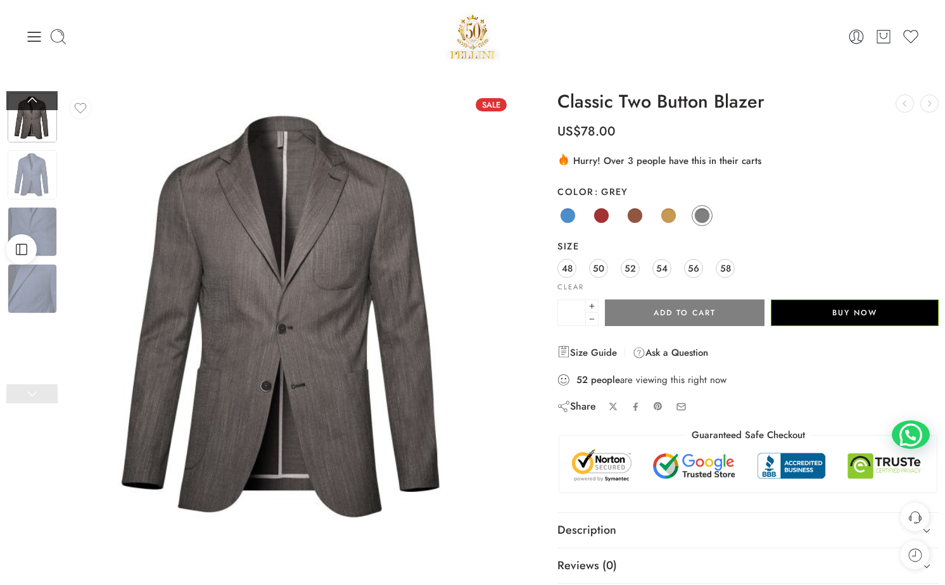
click at [40, 102] on link at bounding box center [31, 100] width 51 height 19
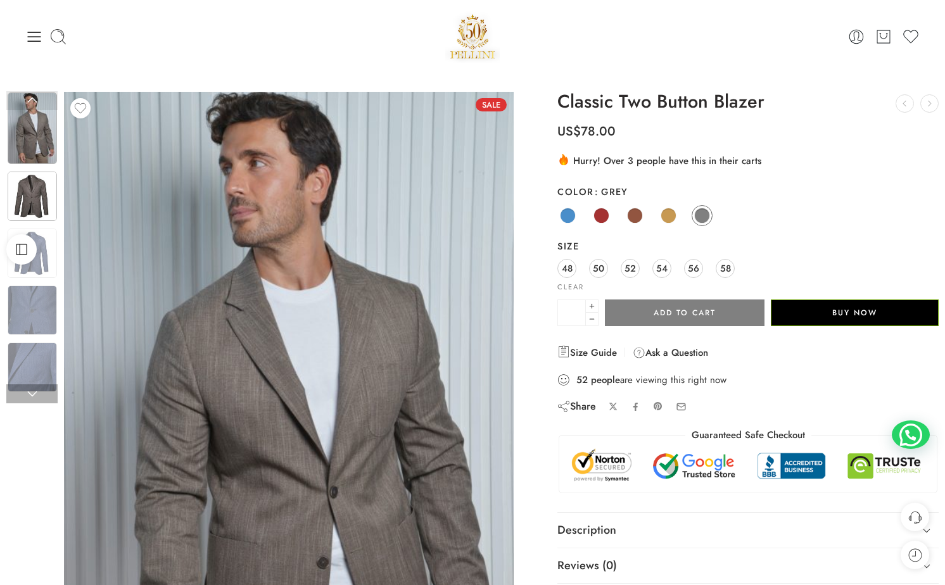
click at [30, 200] on img at bounding box center [32, 196] width 49 height 49
